Goal: Task Accomplishment & Management: Use online tool/utility

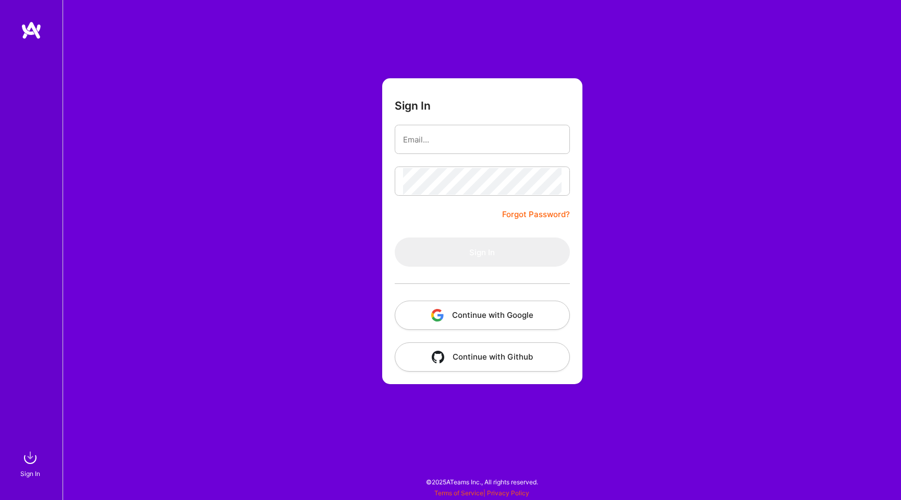
type input "[EMAIL_ADDRESS][DOMAIN_NAME]"
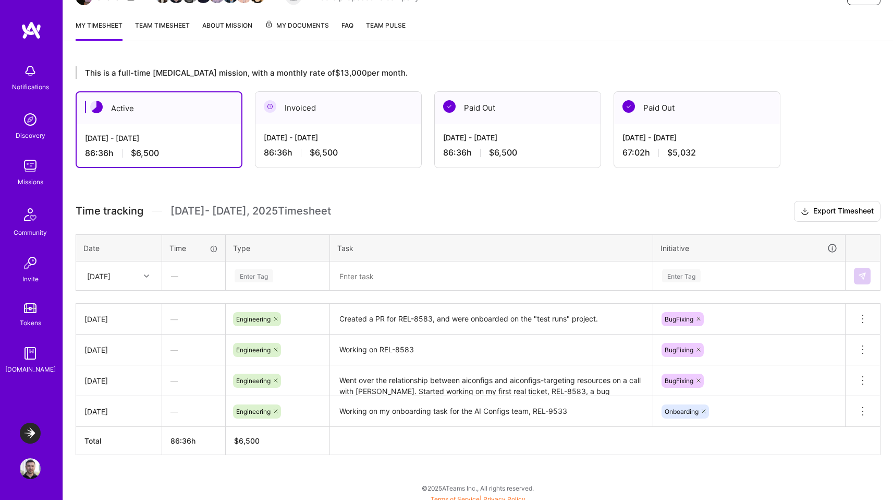
scroll to position [131, 0]
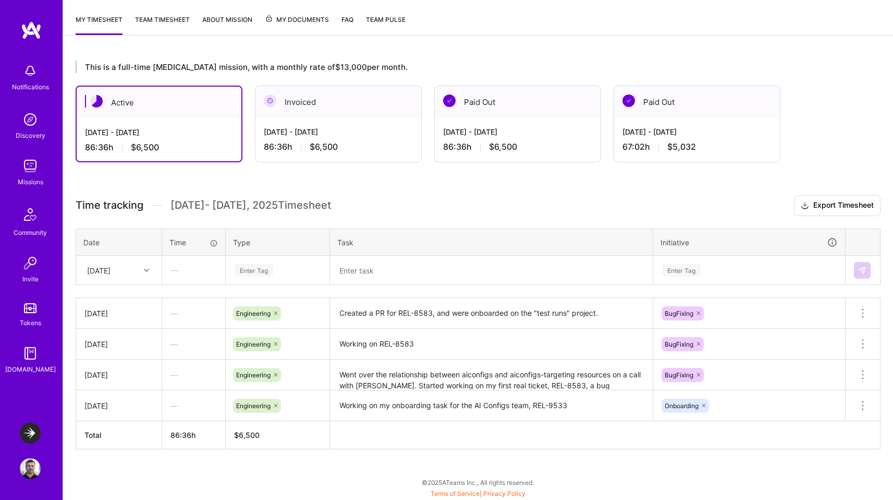
click at [150, 268] on div at bounding box center [148, 270] width 16 height 14
click at [115, 419] on div "[DATE]" at bounding box center [119, 415] width 84 height 19
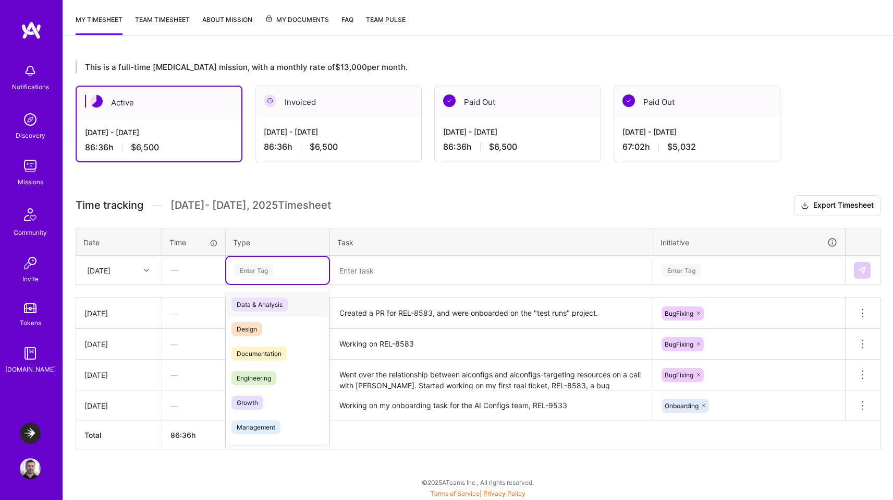
click at [256, 273] on div "Enter Tag" at bounding box center [254, 270] width 39 height 16
click at [256, 378] on span "Engineering" at bounding box center [254, 378] width 45 height 14
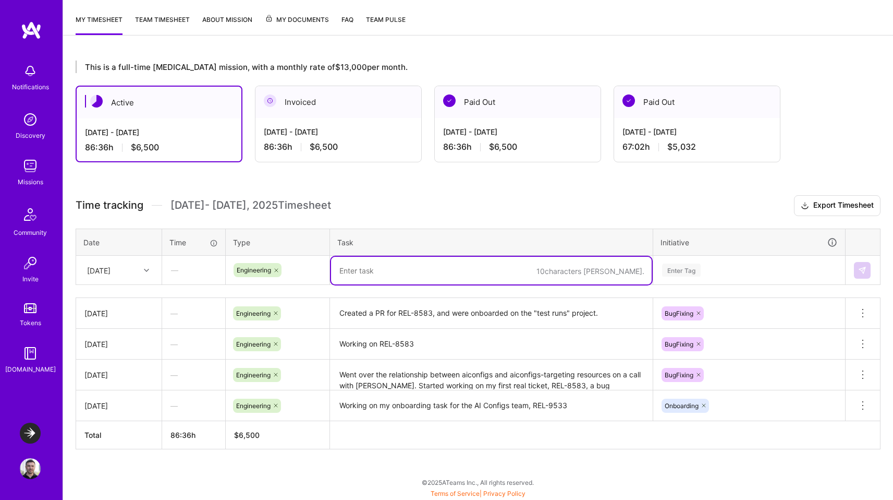
click at [386, 269] on textarea at bounding box center [491, 271] width 321 height 28
type textarea "Changed the approach of REL-8583 to hard delete, as agreed with the team"
click at [683, 268] on div "Enter Tag" at bounding box center [681, 269] width 39 height 16
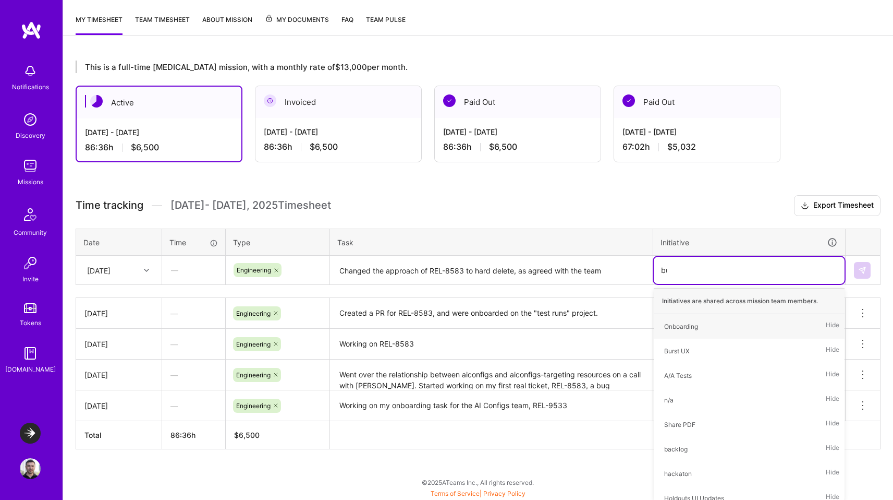
type input "bug"
click at [683, 325] on div "BugFixing" at bounding box center [678, 326] width 29 height 11
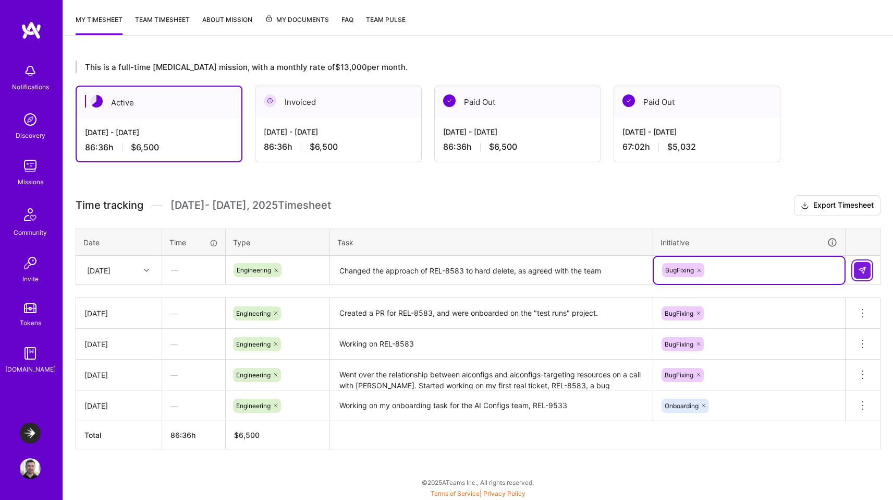
click at [867, 268] on button at bounding box center [862, 270] width 17 height 17
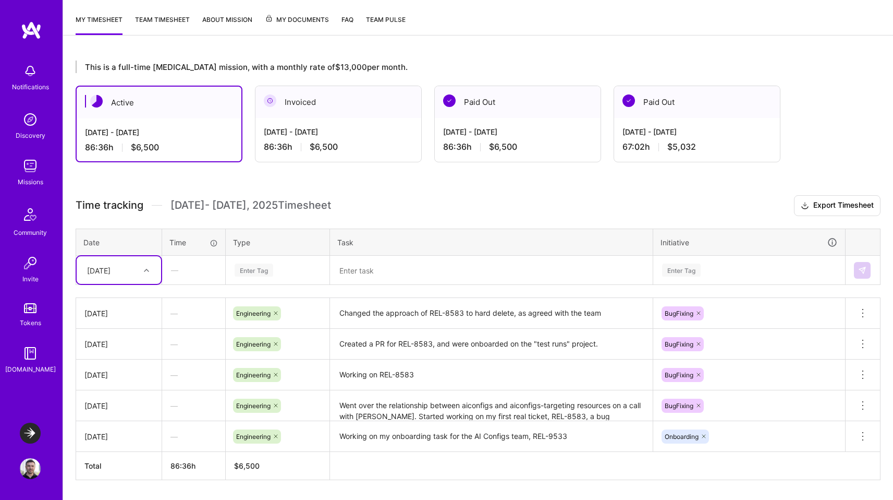
click at [142, 268] on div at bounding box center [148, 270] width 16 height 14
click at [121, 297] on div "[DATE]" at bounding box center [119, 299] width 84 height 19
click at [251, 267] on div "Enter Tag" at bounding box center [254, 270] width 39 height 16
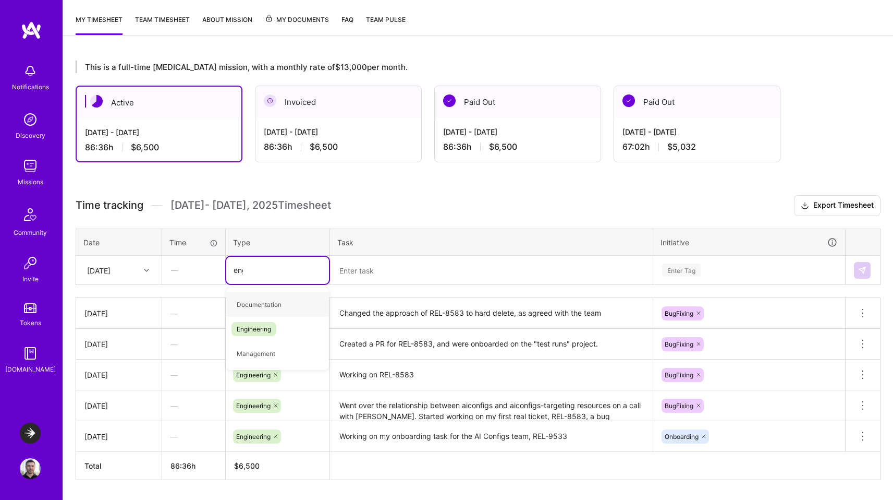
type input "engi"
click at [262, 301] on span "Engineering" at bounding box center [254, 304] width 45 height 14
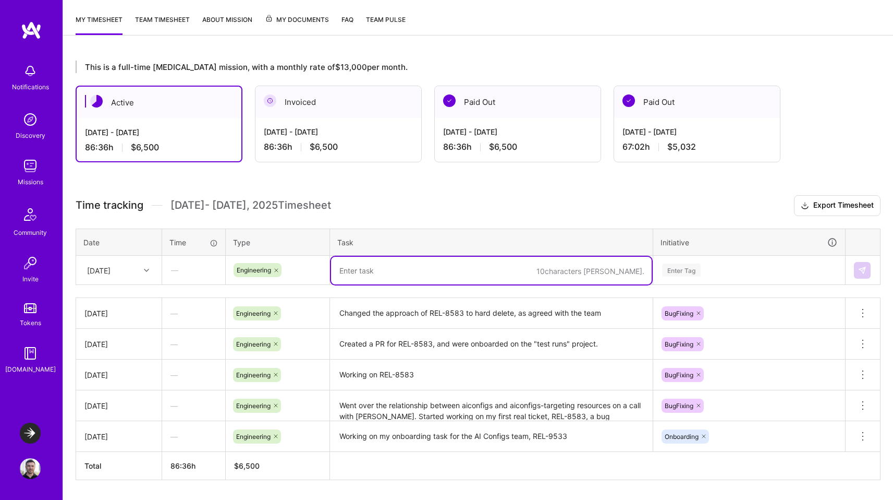
click at [375, 274] on textarea at bounding box center [491, 271] width 321 height 28
type textarea "C"
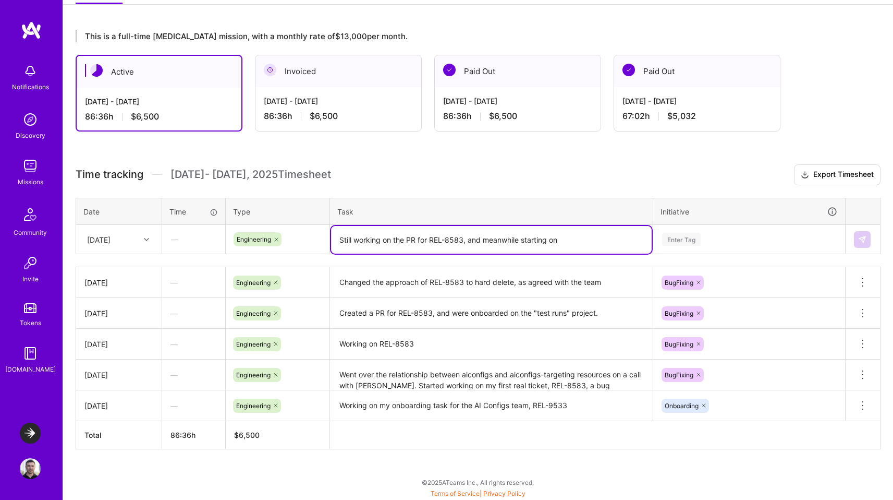
click at [578, 243] on textarea "Still working on the PR for REL-8583, and meanwhile starting on" at bounding box center [491, 240] width 321 height 28
paste textarea "evaluation_run DB store functions"
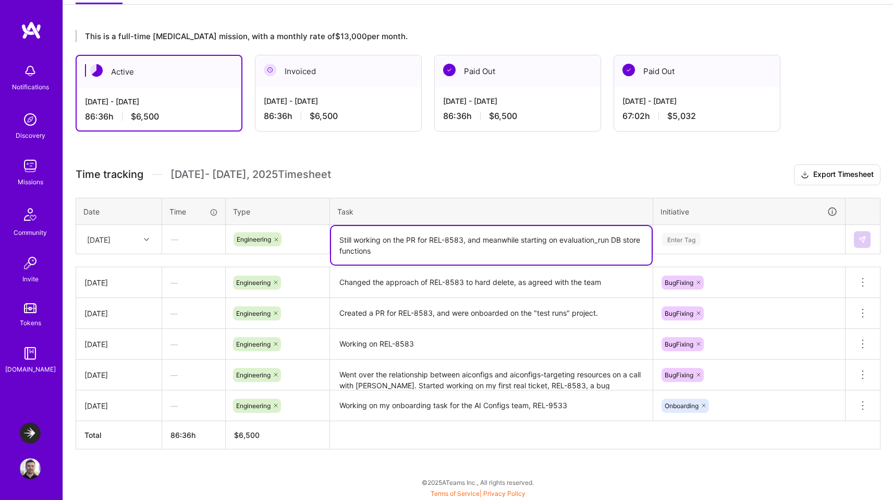
click at [567, 241] on textarea "Still working on the PR for REL-8583, and meanwhile starting on evaluation_run …" at bounding box center [491, 245] width 321 height 39
type textarea "Still working on the PR for REL-8583, and meanwhile starting on REL-9002, evalu…"
click at [684, 241] on div "Enter Tag" at bounding box center [681, 239] width 39 height 16
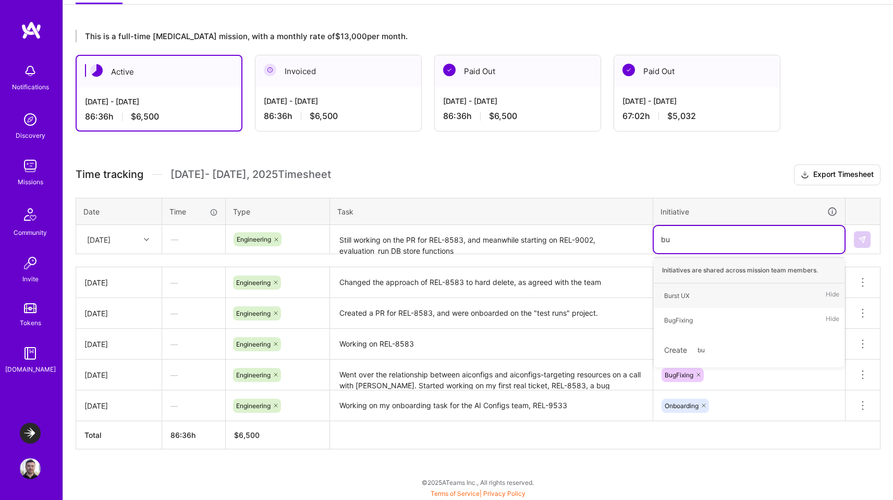
type input "bug"
click at [676, 298] on div "BugFixing" at bounding box center [678, 295] width 29 height 11
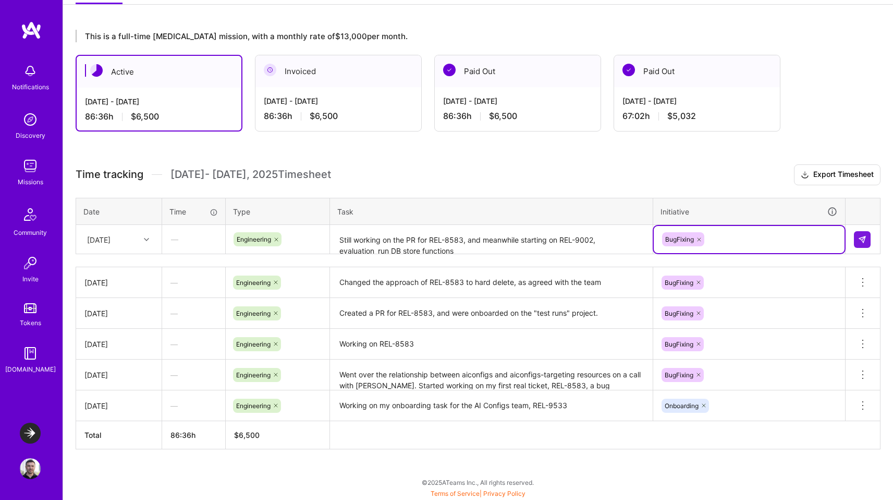
type input "e"
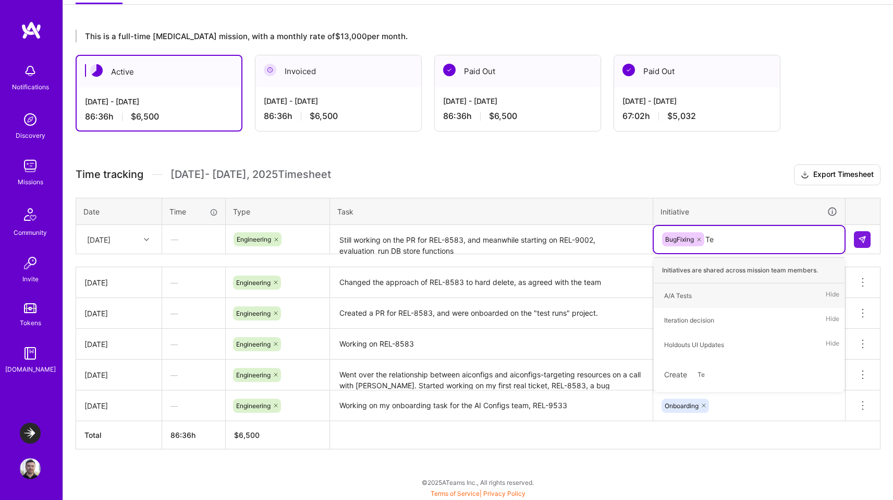
type input "T"
type input "AI"
click at [685, 291] on div "Ai Configs" at bounding box center [679, 295] width 30 height 11
type input "T"
type input "AI Configs test-runs"
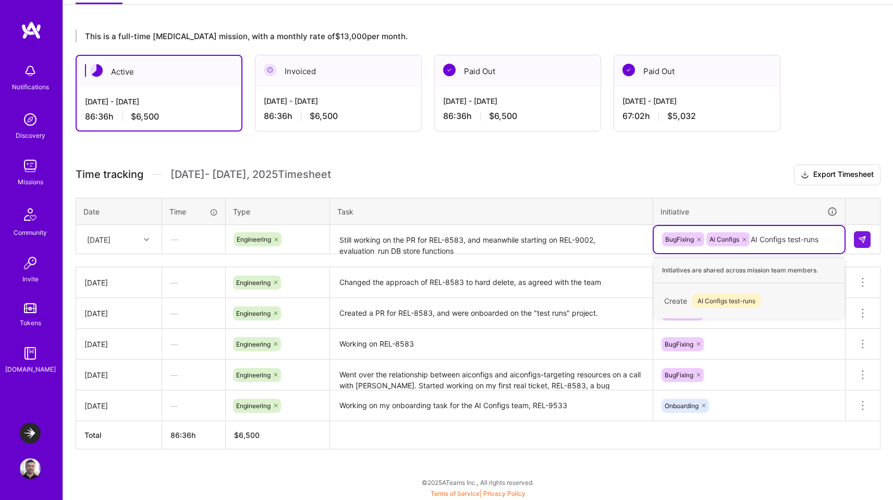
click at [731, 299] on span "AI Configs test-runs" at bounding box center [727, 301] width 68 height 14
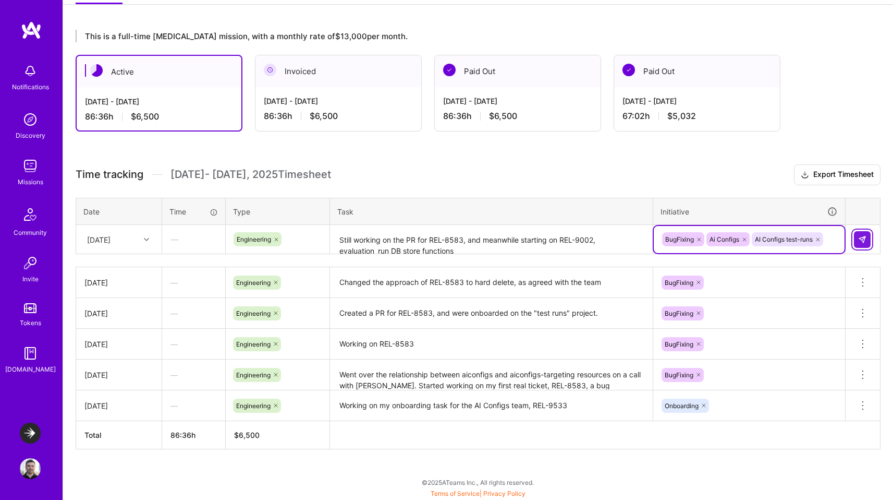
click at [863, 238] on img at bounding box center [862, 239] width 8 height 8
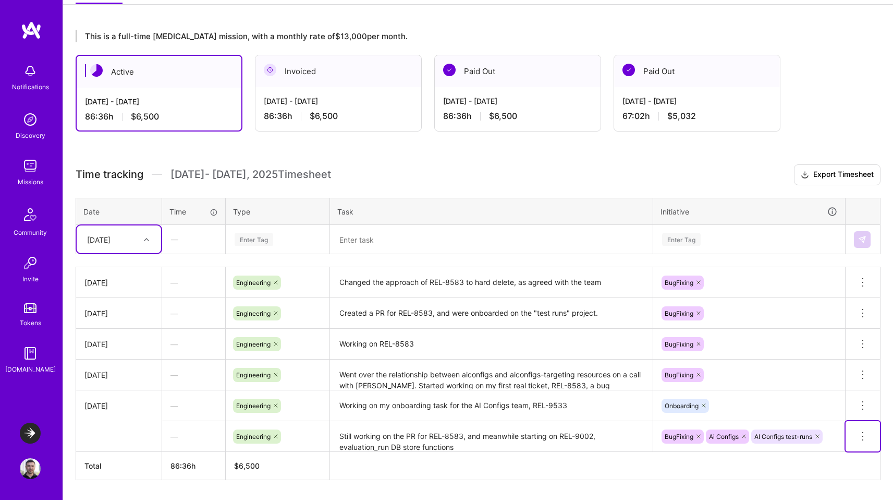
click at [865, 434] on icon at bounding box center [863, 436] width 13 height 13
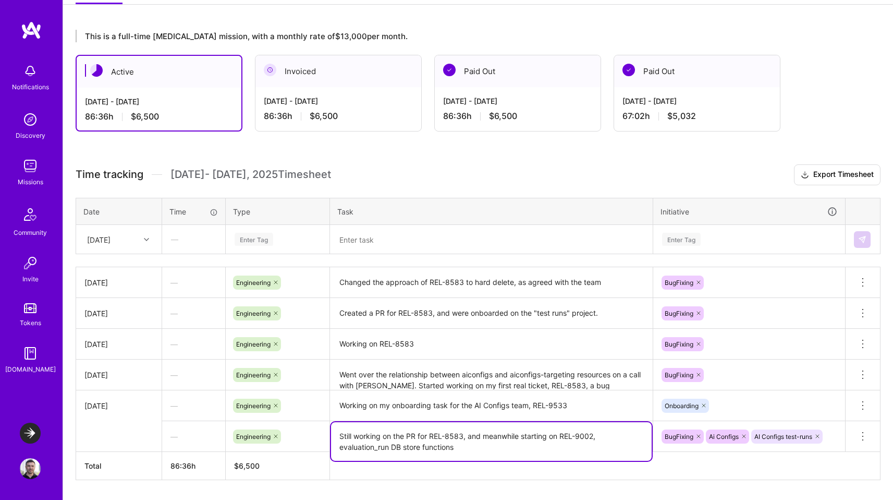
click at [595, 440] on textarea "Still working on the PR for REL-8583, and meanwhile starting on REL-9002, evalu…" at bounding box center [491, 441] width 321 height 39
click at [594, 440] on textarea "Still working on the PR for REL-8583, and meanwhile starting on REL-9002, evalu…" at bounding box center [491, 441] width 321 height 39
click at [864, 431] on icon at bounding box center [863, 436] width 13 height 13
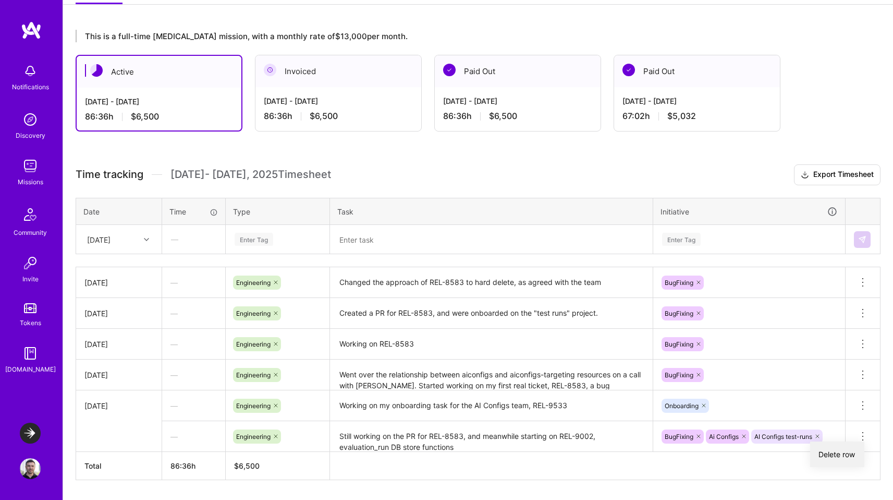
click at [846, 447] on button "Delete row" at bounding box center [837, 454] width 54 height 26
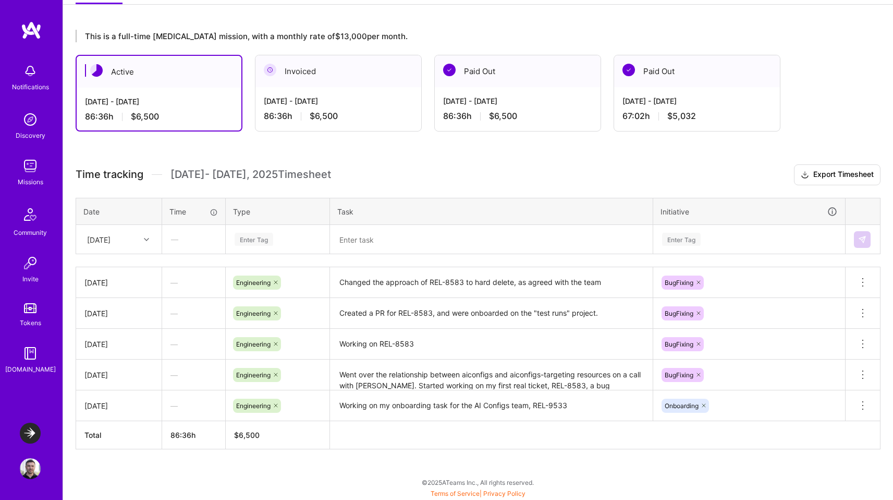
click at [132, 238] on div "[DATE]" at bounding box center [111, 239] width 58 height 17
click at [116, 383] on div "[DATE]" at bounding box center [119, 384] width 84 height 19
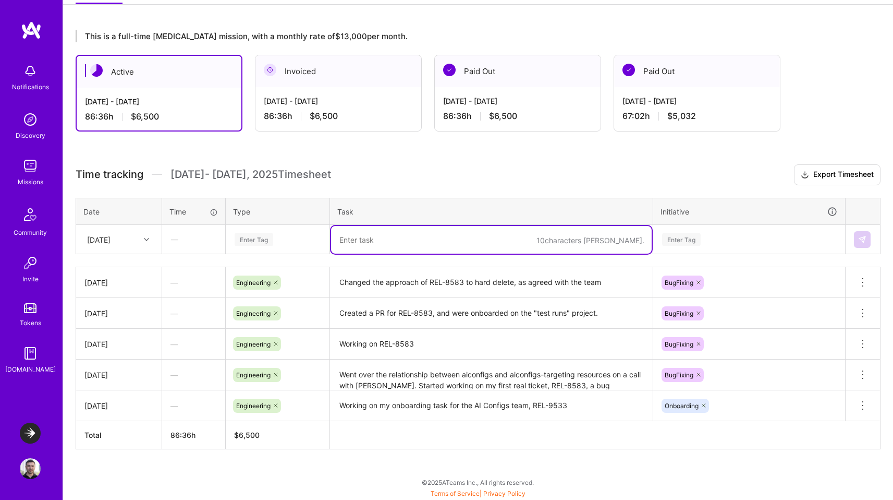
click at [387, 244] on textarea at bounding box center [491, 240] width 321 height 28
paste textarea "evaluation_run DB store functions"
click at [472, 238] on textarea "evaluation_run DB store functions" at bounding box center [491, 240] width 321 height 28
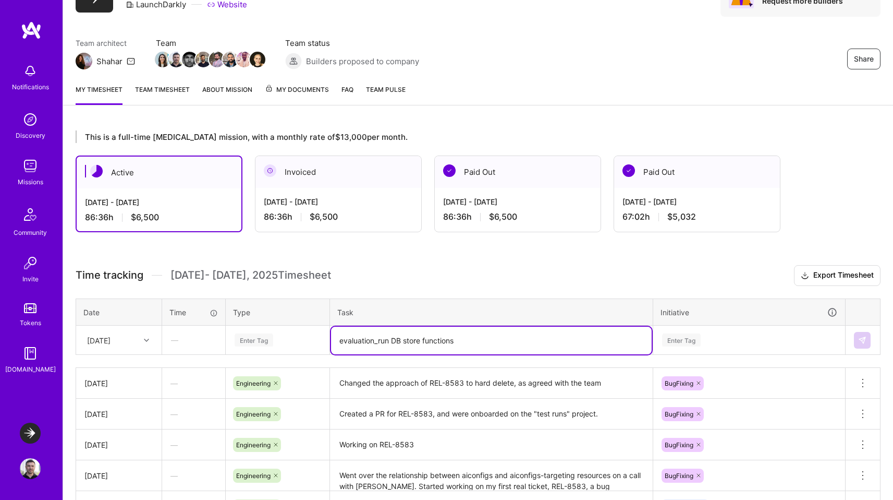
scroll to position [76, 0]
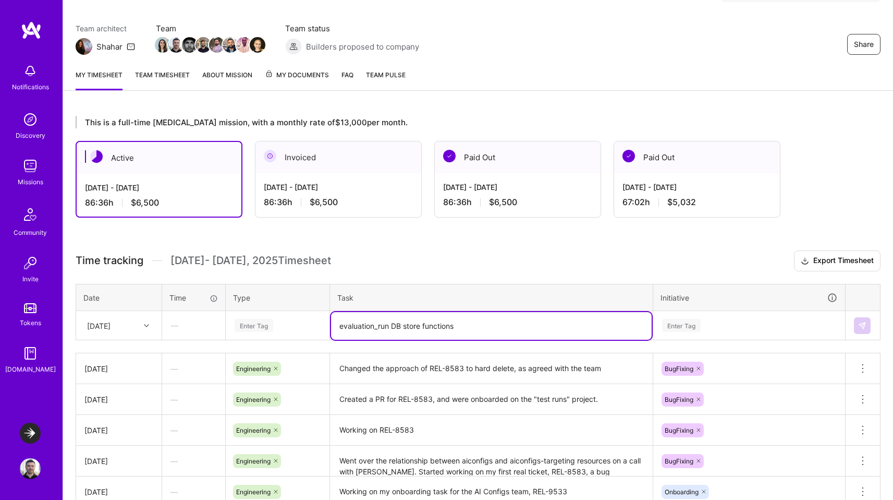
click at [496, 330] on textarea "evaluation_run DB store functions" at bounding box center [491, 326] width 321 height 28
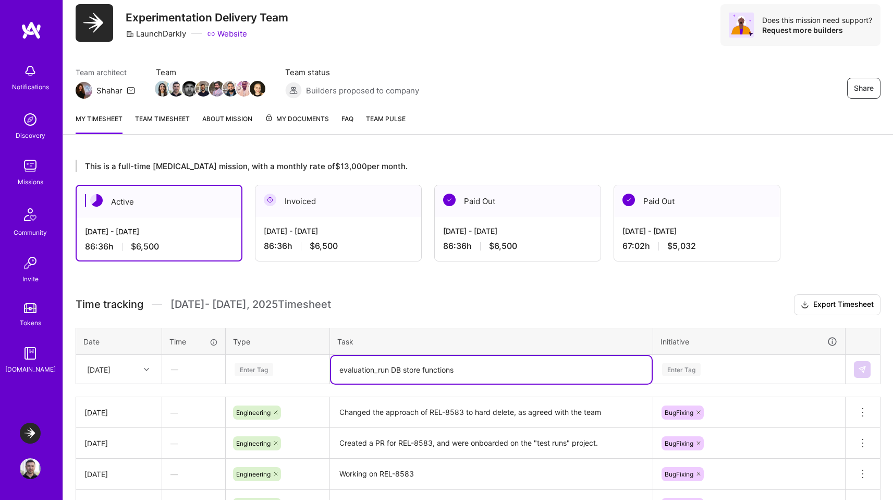
scroll to position [0, 0]
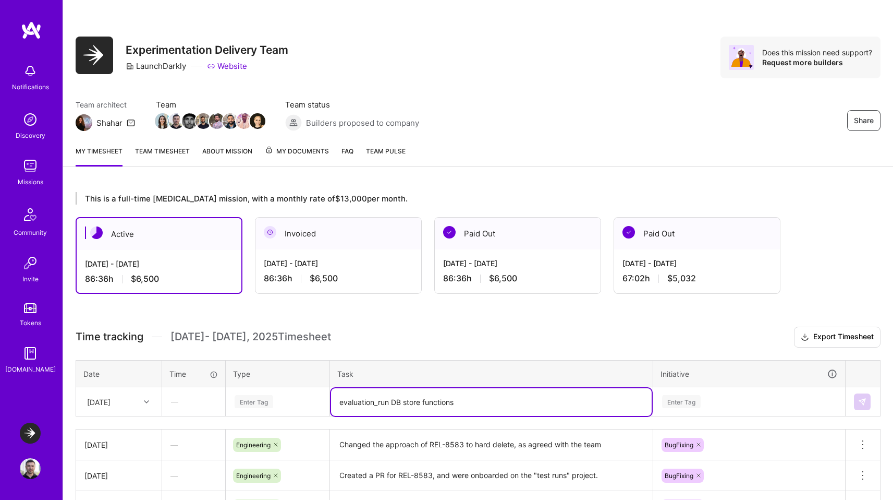
click at [508, 403] on textarea "evaluation_run DB store functions" at bounding box center [491, 402] width 321 height 28
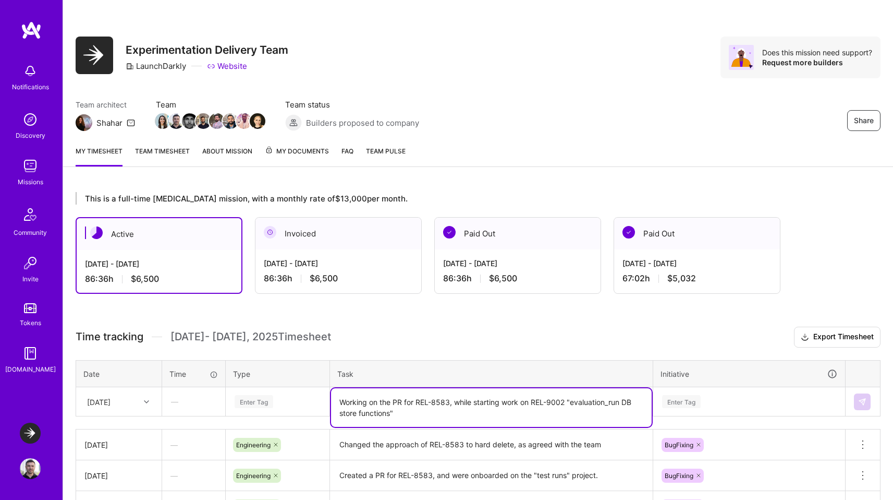
type textarea "Working on the PR for REL-8583, while starting work on REL-9002 "evaluation_run…"
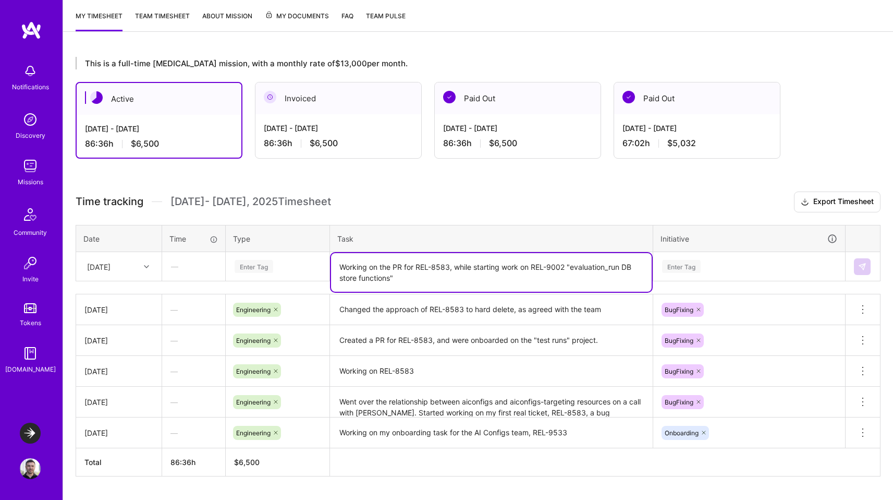
click at [688, 280] on div "Enter Tag" at bounding box center [749, 266] width 191 height 27
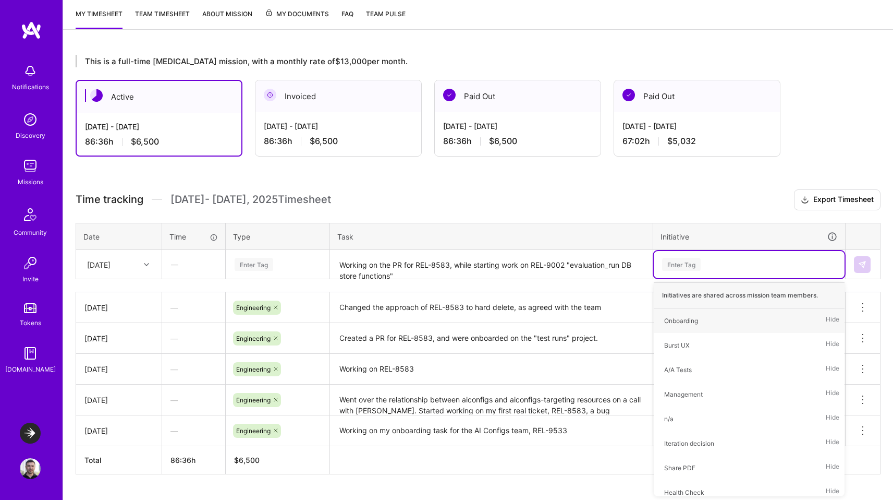
type input "g"
type input "bug"
drag, startPoint x: 686, startPoint y: 316, endPoint x: 683, endPoint y: 322, distance: 7.0
click at [684, 319] on div "BugFixing" at bounding box center [678, 320] width 29 height 11
type input "ai"
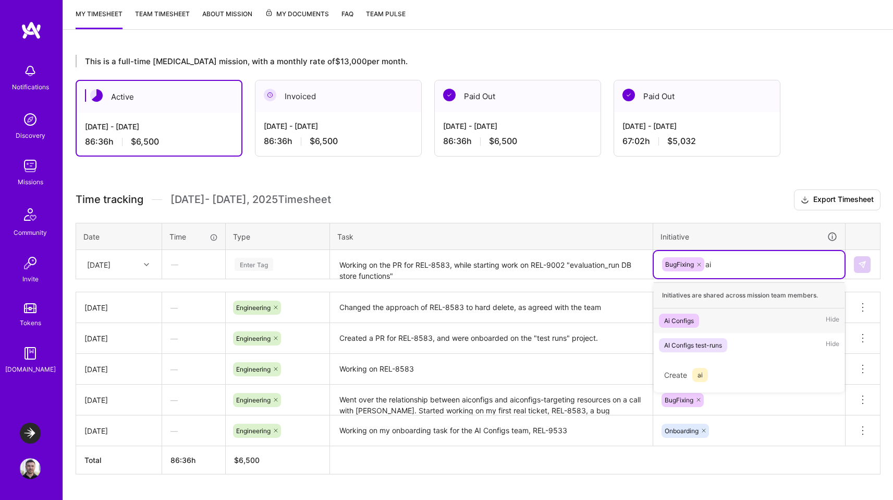
click at [682, 322] on div "Ai Configs" at bounding box center [679, 320] width 30 height 11
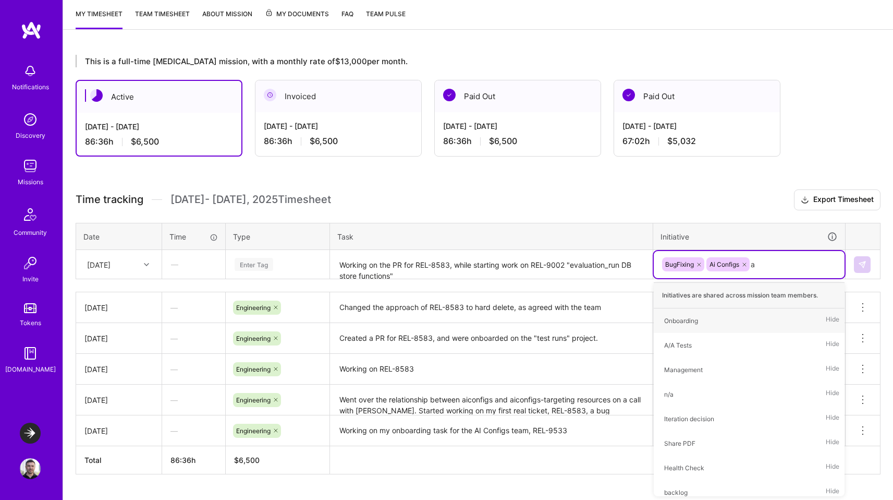
type input "ai"
click at [687, 321] on div "AI Configs test-runs" at bounding box center [693, 320] width 58 height 11
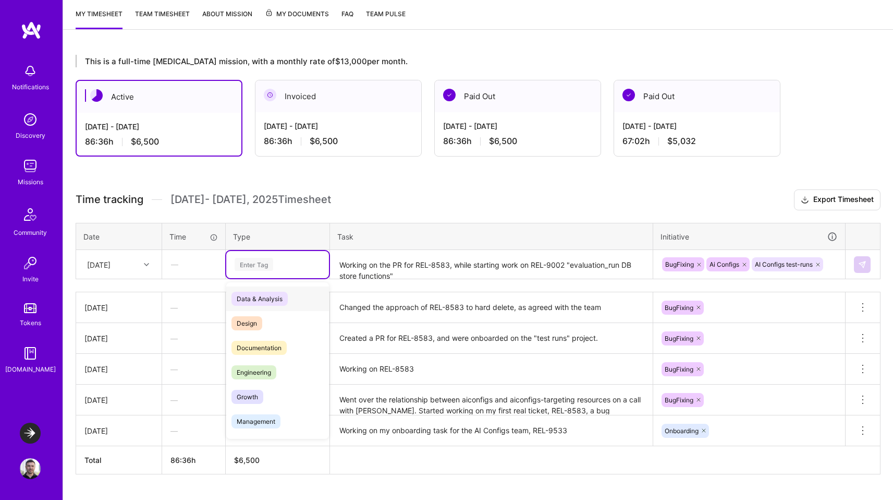
click at [250, 268] on div "Enter Tag" at bounding box center [254, 264] width 39 height 16
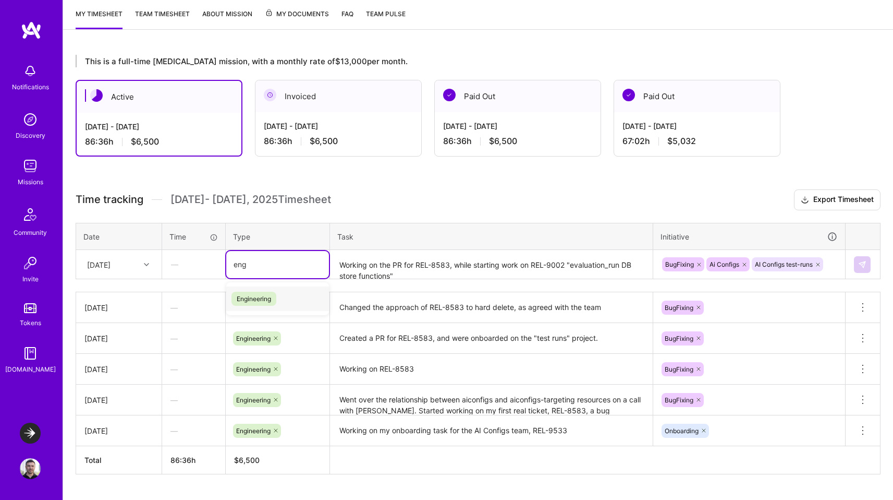
type input "engi"
click at [248, 296] on span "Engineering" at bounding box center [254, 299] width 45 height 14
click at [869, 261] on button at bounding box center [862, 264] width 17 height 17
